Goal: Navigation & Orientation: Find specific page/section

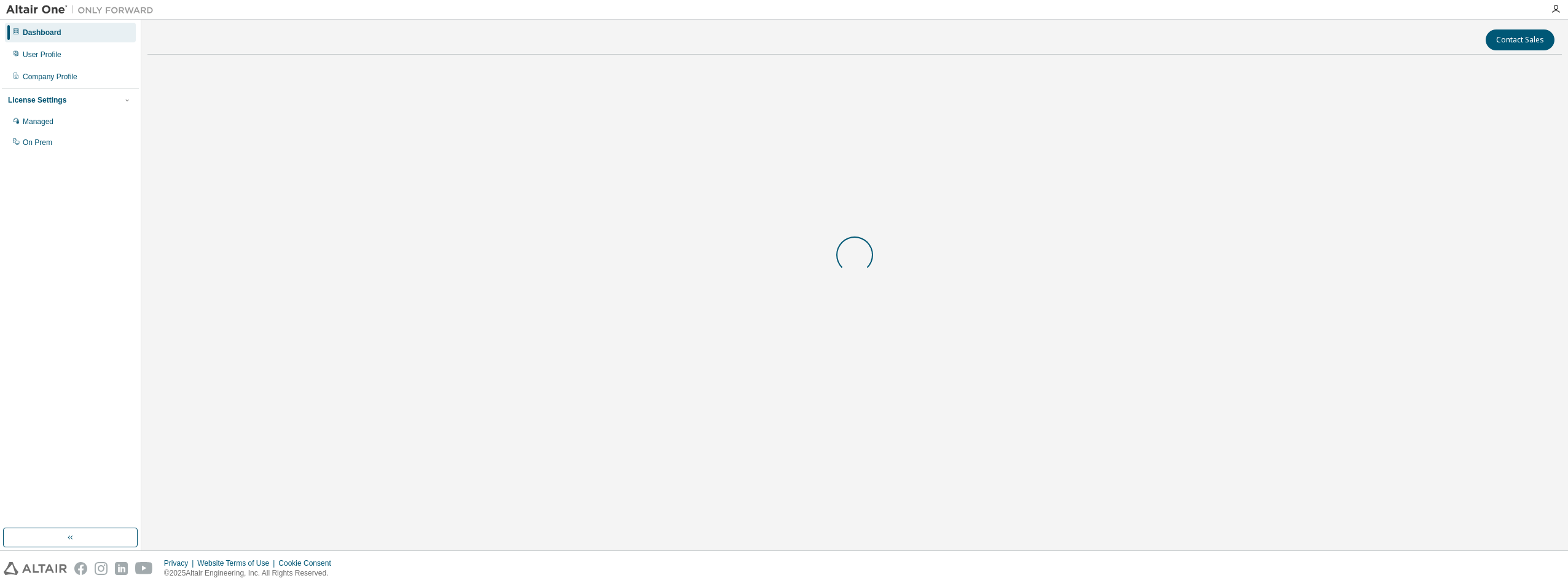
click at [1207, 558] on body "Dashboard User Profile Company Profile License Settings Managed On Prem Contact…" at bounding box center [784, 293] width 1568 height 586
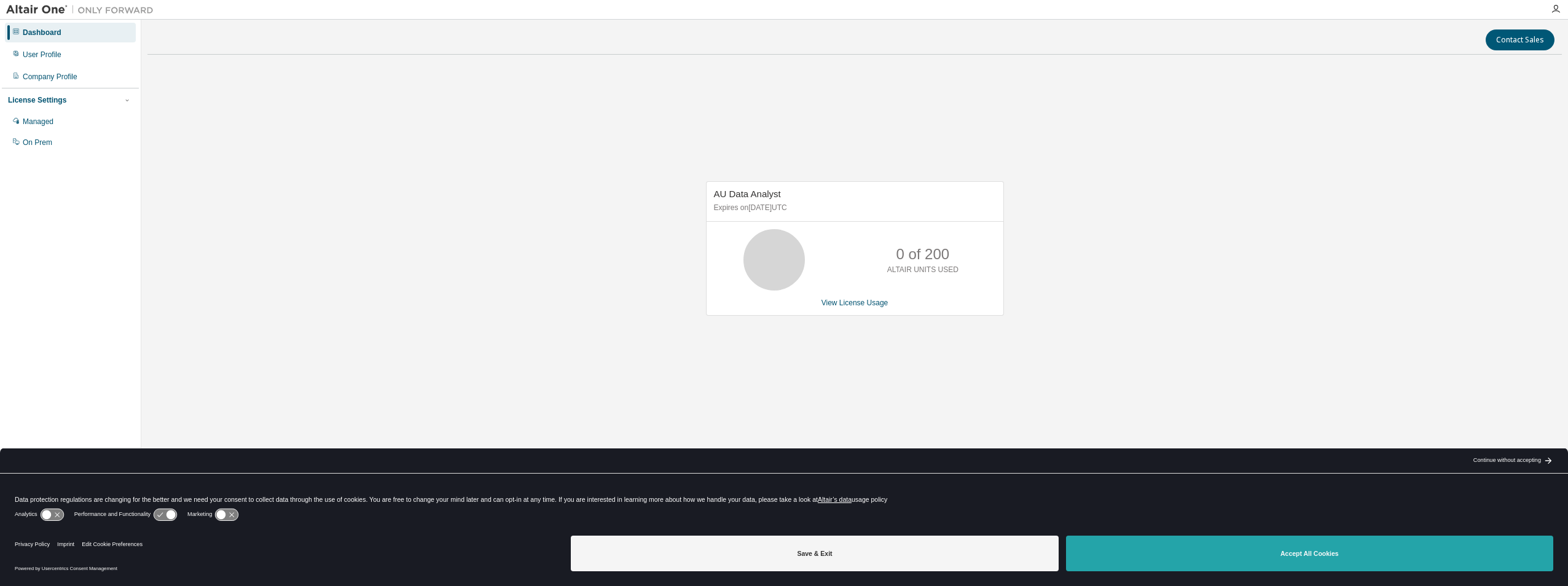
click at [1207, 558] on button "Accept All Cookies" at bounding box center [1309, 553] width 487 height 36
